Goal: Task Accomplishment & Management: Complete application form

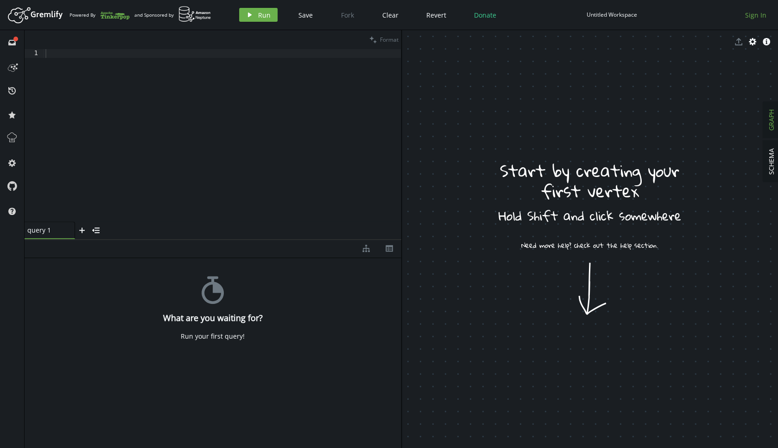
click at [761, 17] on span "Sign In" at bounding box center [755, 15] width 21 height 9
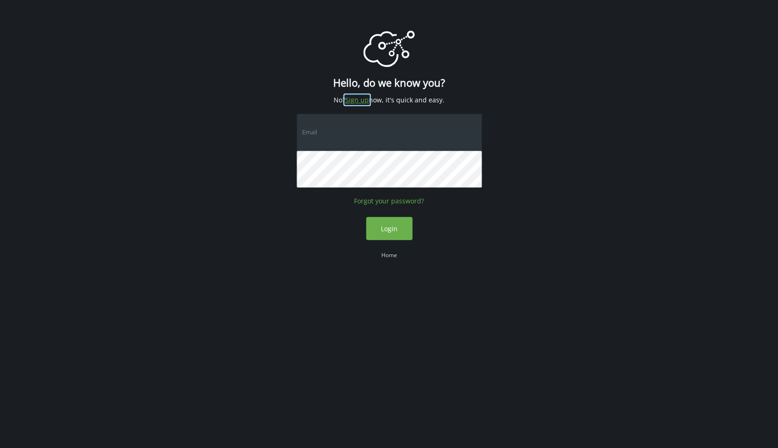
click at [365, 102] on link "Sign up" at bounding box center [357, 100] width 24 height 9
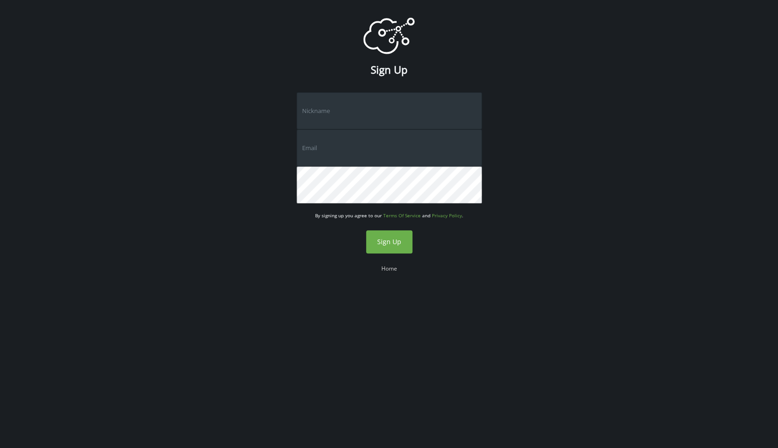
click at [396, 106] on input "text" at bounding box center [389, 110] width 185 height 37
type input "dipanshuhaldar"
click at [365, 146] on input "text" at bounding box center [389, 147] width 185 height 37
type input "[EMAIL_ADDRESS][DOMAIN_NAME]"
click at [582, 142] on div "logo Created with Sketch. Sign Up dipanshuhaldar [EMAIL_ADDRESS][DOMAIN_NAME] B…" at bounding box center [389, 150] width 778 height 301
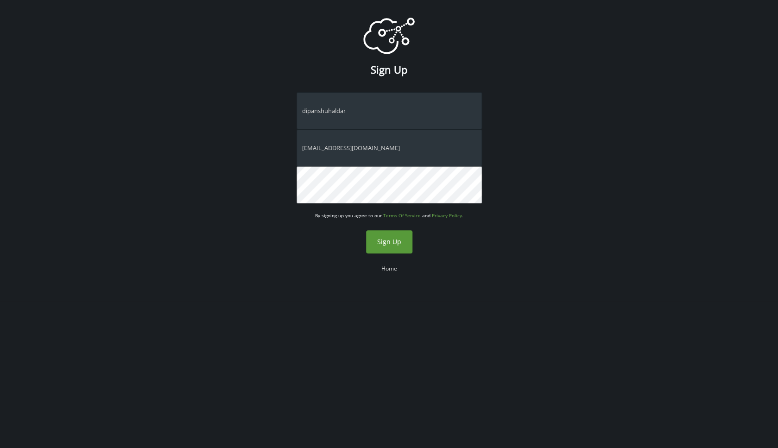
click at [398, 242] on span "Sign Up" at bounding box center [389, 241] width 24 height 9
